Goal: Information Seeking & Learning: Learn about a topic

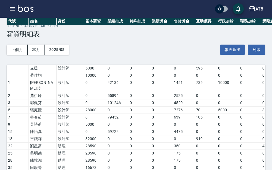
scroll to position [133, 0]
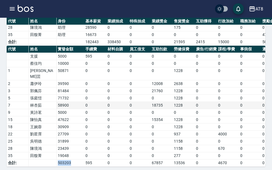
click at [138, 102] on td "0" at bounding box center [139, 105] width 22 height 7
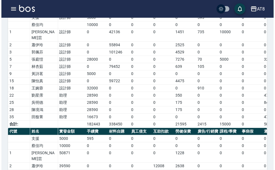
scroll to position [22, 0]
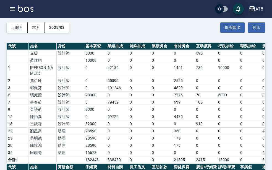
click at [253, 8] on icon "button" at bounding box center [252, 9] width 7 height 7
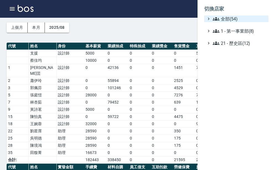
click at [251, 19] on span "全部(54)" at bounding box center [238, 18] width 53 height 7
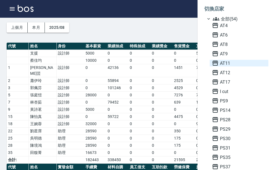
click at [233, 62] on span "AT11" at bounding box center [239, 63] width 54 height 7
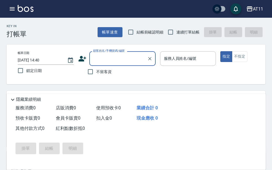
click at [13, 11] on icon "button" at bounding box center [12, 9] width 7 height 7
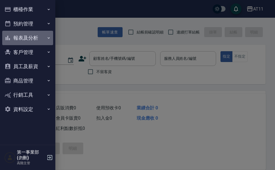
click at [37, 41] on button "報表及分析" at bounding box center [27, 38] width 51 height 14
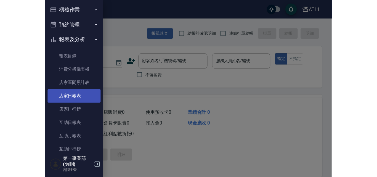
scroll to position [55, 0]
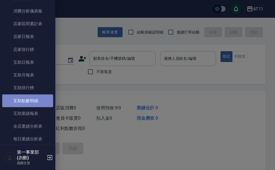
click at [40, 100] on link "互助點數明細" at bounding box center [27, 100] width 51 height 13
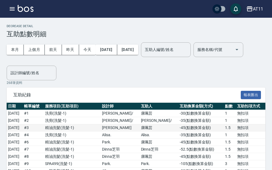
click at [43, 130] on td "# 3" at bounding box center [33, 127] width 21 height 7
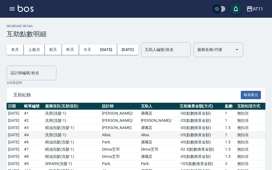
click at [43, 136] on td "# 4" at bounding box center [33, 134] width 21 height 7
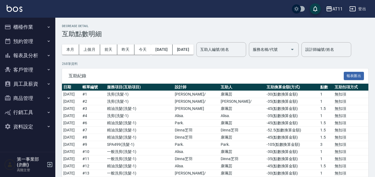
click at [271, 9] on div "AT11" at bounding box center [337, 9] width 10 height 7
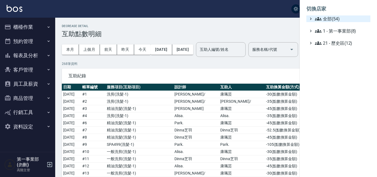
click at [271, 18] on span "全部(54)" at bounding box center [341, 18] width 53 height 7
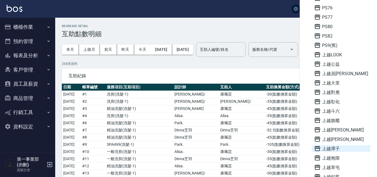
scroll to position [276, 0]
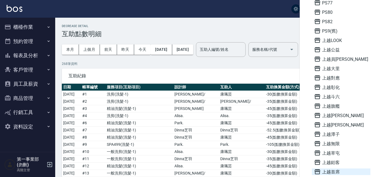
click at [271, 169] on span "上越首席" at bounding box center [341, 171] width 54 height 7
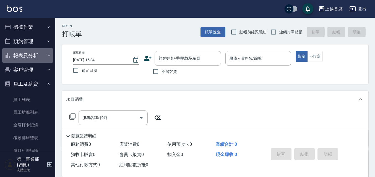
click at [39, 57] on button "報表及分析" at bounding box center [27, 55] width 51 height 14
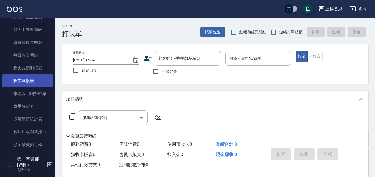
scroll to position [442, 0]
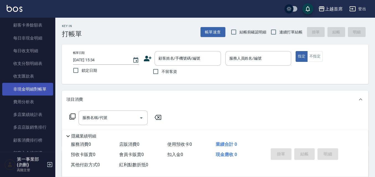
click at [33, 96] on link "費用分析表" at bounding box center [27, 102] width 51 height 13
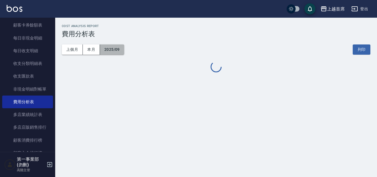
click at [113, 49] on button "2025/09" at bounding box center [112, 49] width 24 height 10
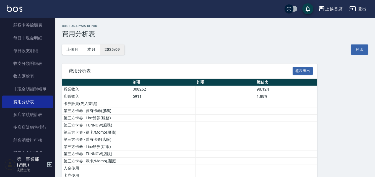
click at [119, 50] on button "2025/09" at bounding box center [112, 49] width 24 height 10
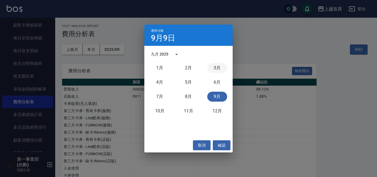
click at [216, 70] on button "3月" at bounding box center [217, 68] width 20 height 10
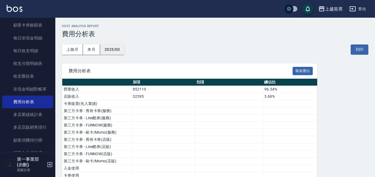
click at [111, 49] on button "2025/03" at bounding box center [112, 49] width 24 height 10
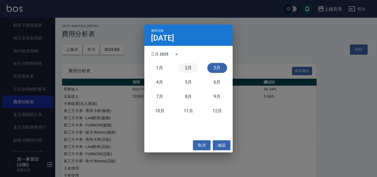
click at [187, 66] on button "2月" at bounding box center [189, 68] width 20 height 10
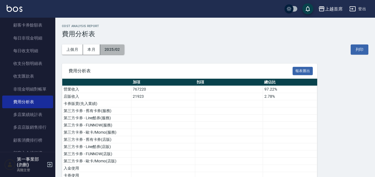
click at [115, 53] on button "2025/02" at bounding box center [112, 49] width 24 height 10
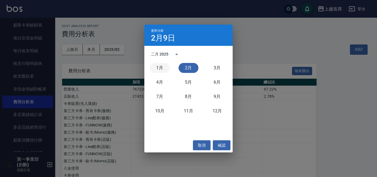
click at [157, 66] on button "1月" at bounding box center [160, 68] width 20 height 10
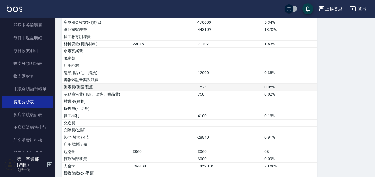
scroll to position [249, 0]
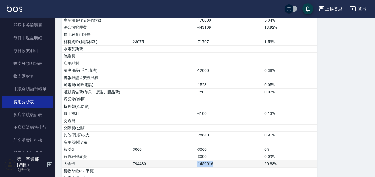
drag, startPoint x: 218, startPoint y: 163, endPoint x: 189, endPoint y: 167, distance: 29.5
click at [189, 167] on tr "入金卡 794430 -1459016 20.88%" at bounding box center [189, 163] width 255 height 7
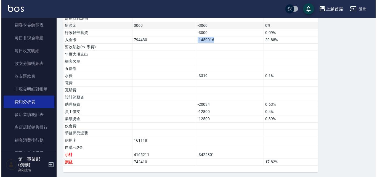
scroll to position [375, 0]
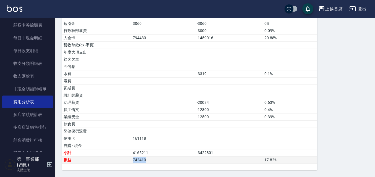
drag, startPoint x: 149, startPoint y: 160, endPoint x: 124, endPoint y: 163, distance: 25.4
click at [124, 163] on tr "損益 742410 17.82 %" at bounding box center [189, 160] width 255 height 7
click at [133, 162] on td "742410" at bounding box center [163, 160] width 64 height 7
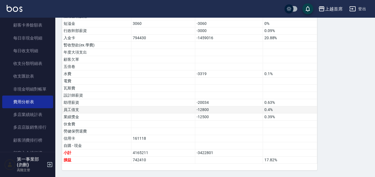
click at [94, 111] on td "員工借支" at bounding box center [96, 109] width 69 height 7
click at [337, 10] on div "上越首席" at bounding box center [334, 9] width 18 height 7
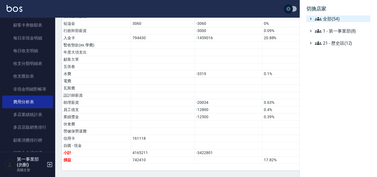
click at [336, 18] on span "全部(54)" at bounding box center [341, 18] width 53 height 7
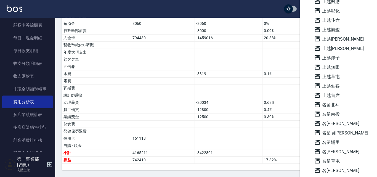
scroll to position [376, 0]
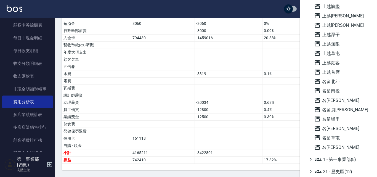
click at [196, 112] on div at bounding box center [188, 88] width 377 height 177
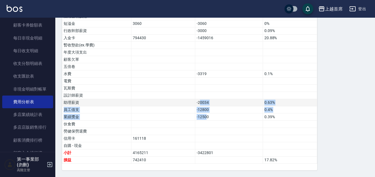
drag, startPoint x: 206, startPoint y: 118, endPoint x: 200, endPoint y: 99, distance: 19.4
click at [202, 111] on td "-12800" at bounding box center [229, 109] width 68 height 7
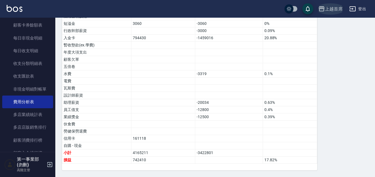
click at [327, 9] on div "上越首席" at bounding box center [334, 9] width 18 height 7
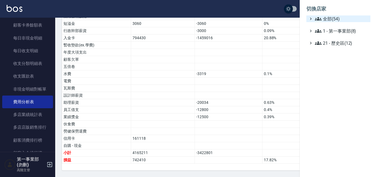
click at [330, 16] on span "全部(54)" at bounding box center [341, 18] width 53 height 7
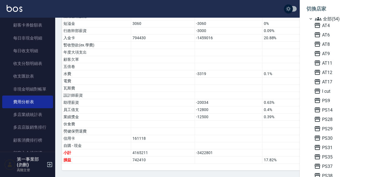
click at [79, 118] on div at bounding box center [188, 88] width 377 height 177
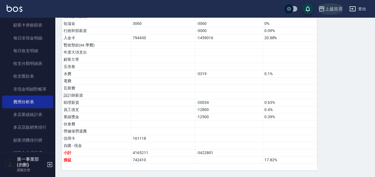
click at [332, 11] on div "上越首席" at bounding box center [334, 9] width 18 height 7
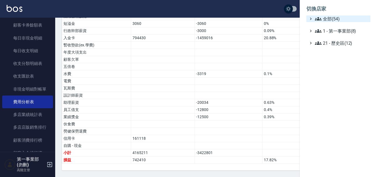
click at [333, 20] on span "全部(54)" at bounding box center [341, 18] width 53 height 7
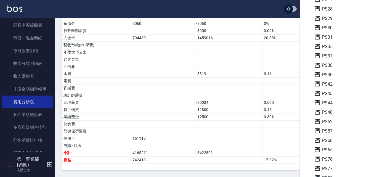
scroll to position [221, 0]
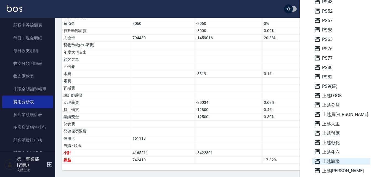
click at [344, 162] on span "上越旗艦" at bounding box center [341, 161] width 54 height 7
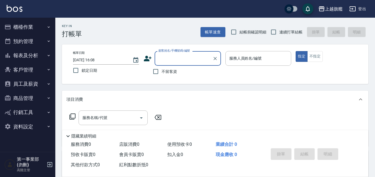
click at [32, 57] on button "報表及分析" at bounding box center [27, 55] width 51 height 14
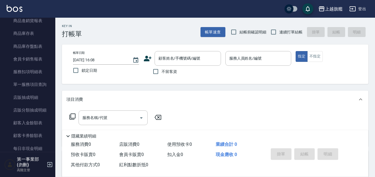
scroll to position [304, 0]
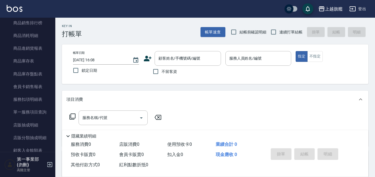
click at [75, 89] on div "Key In 打帳單 帳單速查 結帳前確認明細 連續打單結帳 掛單 結帳 明細 帳單日期 2025/09/09 16:08 鎖定日期 顧客姓名/手機號碼/編號…" at bounding box center [214, 144] width 319 height 252
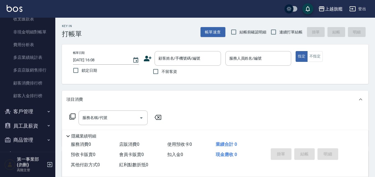
scroll to position [525, 0]
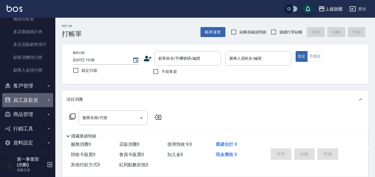
click at [38, 103] on button "員工及薪資" at bounding box center [27, 100] width 51 height 14
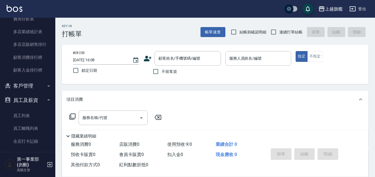
scroll to position [635, 0]
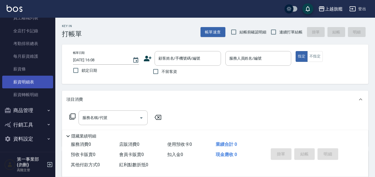
click at [33, 80] on link "薪資明細表" at bounding box center [27, 82] width 51 height 13
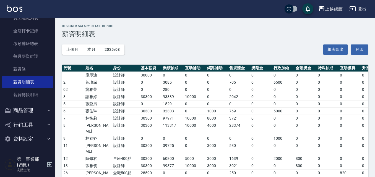
scroll to position [138, 0]
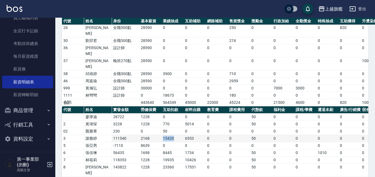
drag, startPoint x: 177, startPoint y: 115, endPoint x: 149, endPoint y: 113, distance: 27.9
click at [149, 135] on tr "3 謝雅婷 111540 2168 15420 6553 0 0 50 0 0 0 0 0 0 0 0 0 0 0 0 0 0 24191" at bounding box center [332, 138] width 541 height 7
click at [167, 135] on td "15420" at bounding box center [172, 138] width 22 height 7
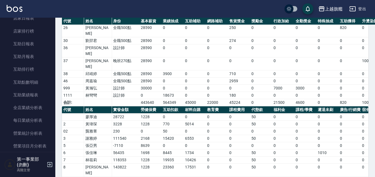
scroll to position [83, 0]
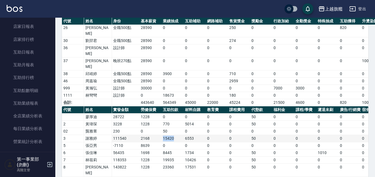
drag, startPoint x: 175, startPoint y: 112, endPoint x: 161, endPoint y: 115, distance: 14.1
click at [161, 135] on tr "3 謝雅婷 111540 2168 15420 6553 0 0 50 0 0 0 0 0 0 0 0 0 0 0 0 0 0 24191" at bounding box center [332, 138] width 541 height 7
click at [165, 135] on td "15420" at bounding box center [172, 138] width 22 height 7
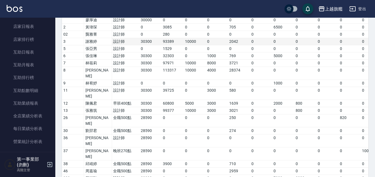
scroll to position [28, 0]
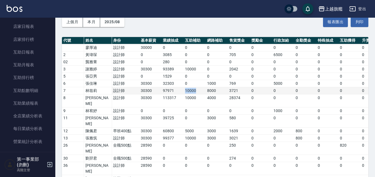
drag, startPoint x: 183, startPoint y: 92, endPoint x: 197, endPoint y: 89, distance: 14.4
click at [197, 89] on tr "7 林筱莉 設計師 30300 97971 10000 8000 3721 0 0 0 0 0 0 149992 246117 13032 0 0" at bounding box center [277, 90] width 431 height 7
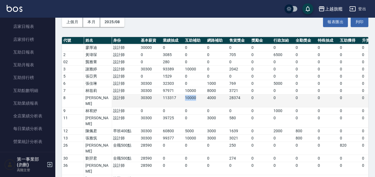
drag, startPoint x: 198, startPoint y: 98, endPoint x: 184, endPoint y: 99, distance: 13.8
click at [184, 99] on td "10000" at bounding box center [194, 100] width 22 height 13
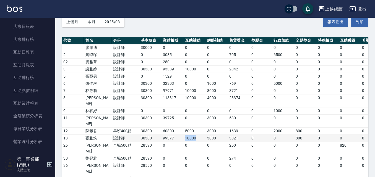
drag, startPoint x: 202, startPoint y: 128, endPoint x: 184, endPoint y: 128, distance: 17.4
click at [184, 135] on td "10000" at bounding box center [194, 138] width 22 height 7
click at [185, 135] on td "10000" at bounding box center [194, 138] width 22 height 7
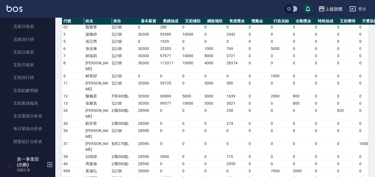
scroll to position [0, 0]
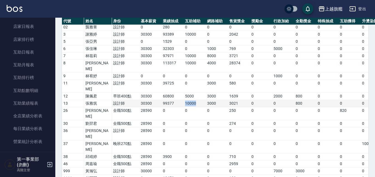
drag, startPoint x: 197, startPoint y: 92, endPoint x: 185, endPoint y: 92, distance: 11.3
click at [185, 100] on td "10000" at bounding box center [194, 103] width 22 height 7
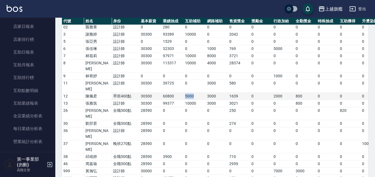
drag, startPoint x: 184, startPoint y: 84, endPoint x: 194, endPoint y: 83, distance: 9.7
click at [194, 93] on td "5000" at bounding box center [194, 96] width 22 height 7
drag, startPoint x: 221, startPoint y: 85, endPoint x: 204, endPoint y: 87, distance: 17.2
click at [204, 93] on tr "12 陳佩君 早班400點 30300 60800 5000 3000 1639 0 2000 800 0 0 0 103539 139141 61517 0…" at bounding box center [277, 96] width 431 height 7
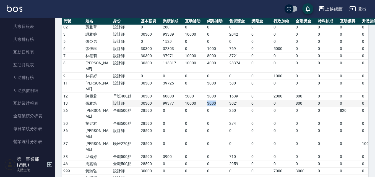
drag, startPoint x: 217, startPoint y: 91, endPoint x: 203, endPoint y: 94, distance: 14.2
click at [203, 100] on tr "13 張雅筑 設計師 30300 99377 10000 3000 3021 0 0 800 0 0 0 146498 243041 20392 0 0" at bounding box center [277, 103] width 431 height 7
click at [203, 100] on td "10000" at bounding box center [194, 103] width 22 height 7
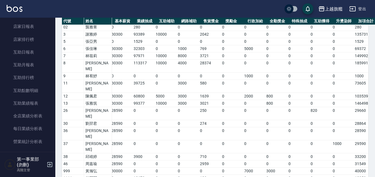
scroll to position [0, 24]
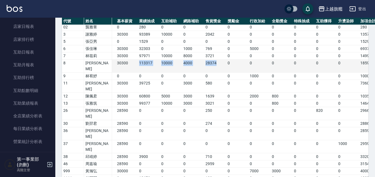
drag, startPoint x: 137, startPoint y: 63, endPoint x: 219, endPoint y: 63, distance: 81.7
click at [219, 63] on tr "8 周秀娟 設計師 30300 113317 10000 4000 28374 0 0 0 0 0 0 185991 287233 0 0 0" at bounding box center [253, 66] width 431 height 13
click at [219, 62] on td "28374" at bounding box center [215, 66] width 22 height 13
click at [218, 62] on td "28374" at bounding box center [215, 66] width 22 height 13
click at [212, 62] on td "28374" at bounding box center [215, 66] width 22 height 13
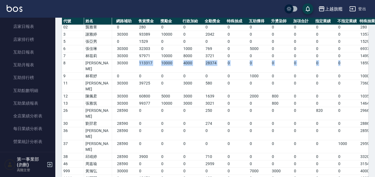
scroll to position [0, 91]
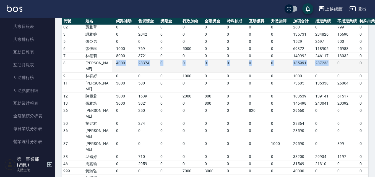
drag, startPoint x: 136, startPoint y: 64, endPoint x: 328, endPoint y: 65, distance: 191.9
click at [328, 65] on tr "8 周秀娟 設計師 30300 113317 10000 4000 28374 0 0 0 0 0 0 185991 287233 0 0 0" at bounding box center [186, 66] width 431 height 13
click at [328, 65] on td "287233" at bounding box center [324, 66] width 22 height 13
drag, startPoint x: 349, startPoint y: 65, endPoint x: 70, endPoint y: 61, distance: 278.1
click at [70, 61] on tr "8 周秀娟 設計師 30300 113317 10000 4000 28374 0 0 0 0 0 0 185991 287233 0 0 0" at bounding box center [186, 66] width 431 height 13
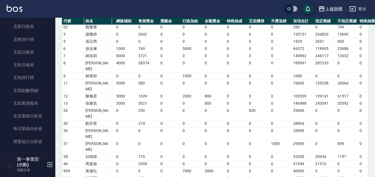
drag, startPoint x: 312, startPoint y: 164, endPoint x: 287, endPoint y: 164, distance: 25.7
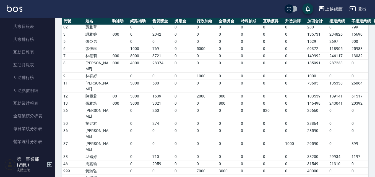
scroll to position [0, 52]
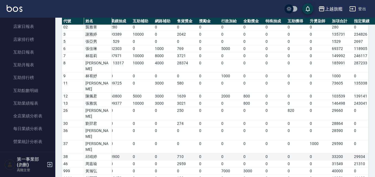
click at [245, 153] on td "0" at bounding box center [253, 156] width 22 height 7
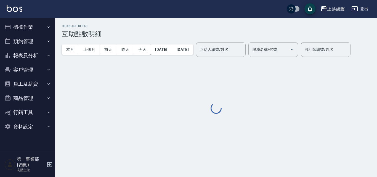
click at [335, 51] on div "本月 上個月 [DATE] [DATE] [DATE] [DATE] [DATE] 互助人編號/姓名 互助人編號/姓名 服務名稱/代號 服務名稱/代號 設計師…" at bounding box center [216, 49] width 309 height 23
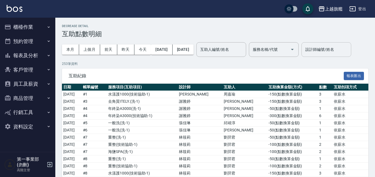
click at [301, 57] on div "設計師編號/姓名 設計師編號/姓名" at bounding box center [326, 49] width 50 height 15
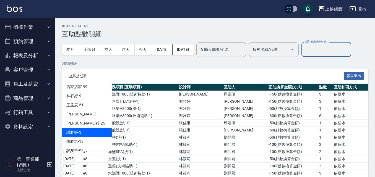
click at [88, 133] on div "[PERSON_NAME]-3" at bounding box center [87, 132] width 50 height 9
type input "[PERSON_NAME]-3"
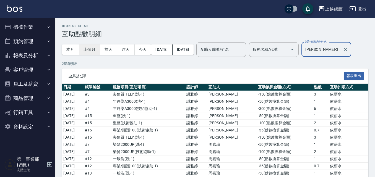
click at [88, 50] on button "上個月" at bounding box center [89, 49] width 21 height 10
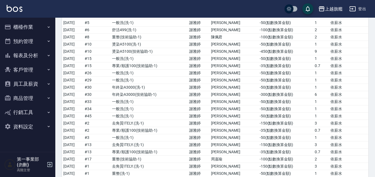
scroll to position [1009, 0]
